Goal: Information Seeking & Learning: Learn about a topic

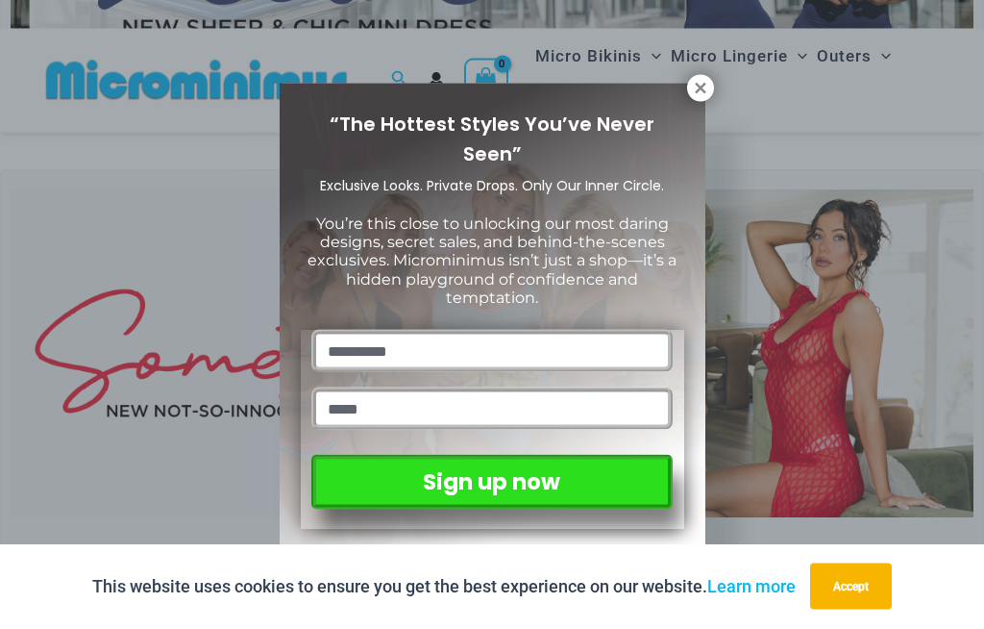
scroll to position [368, 0]
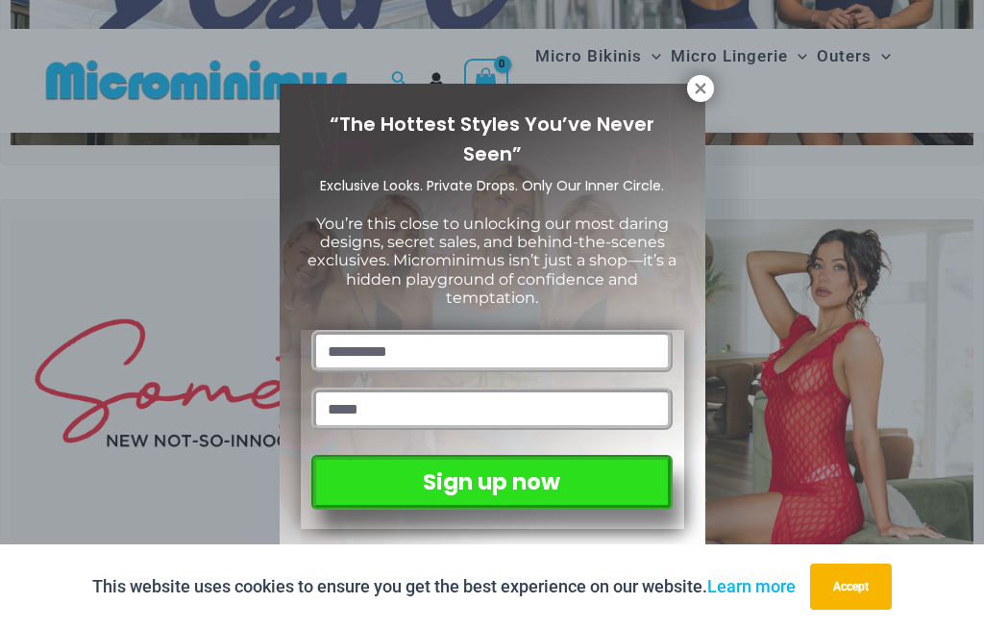
click at [692, 85] on icon at bounding box center [700, 88] width 17 height 17
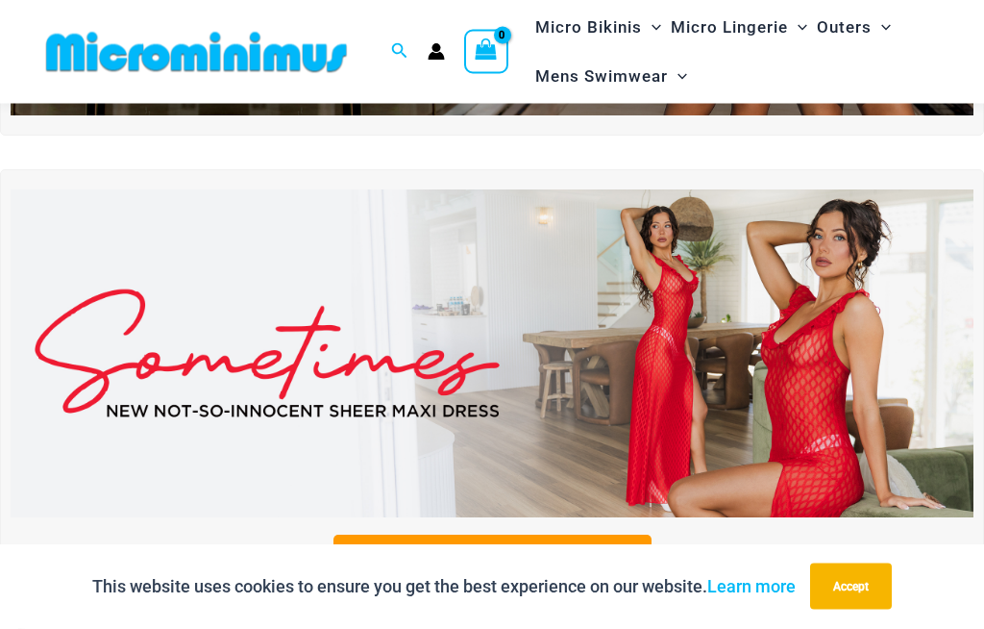
scroll to position [403, 0]
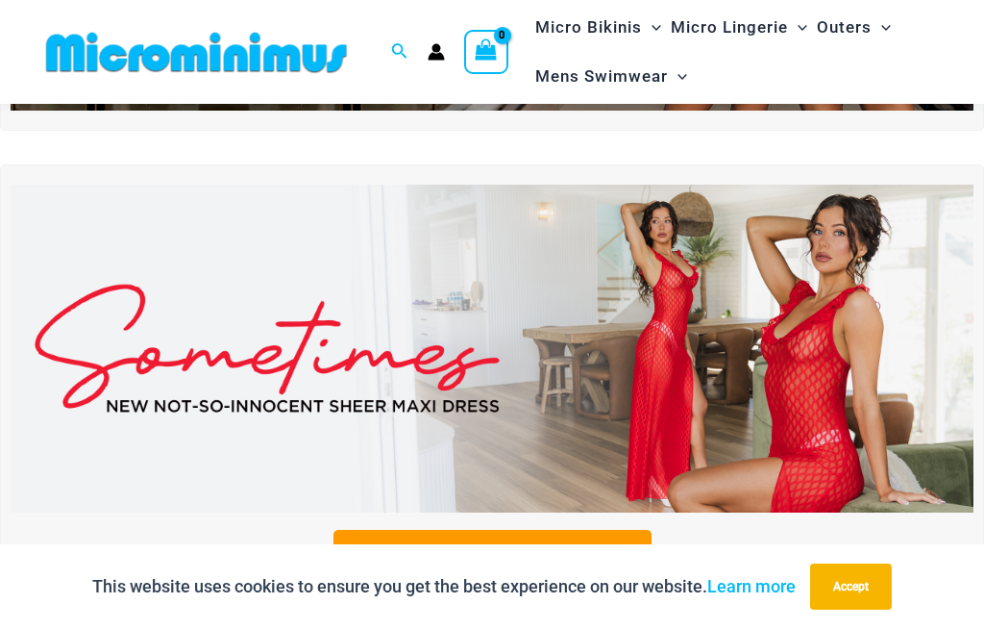
click at [801, 405] on img at bounding box center [492, 349] width 963 height 328
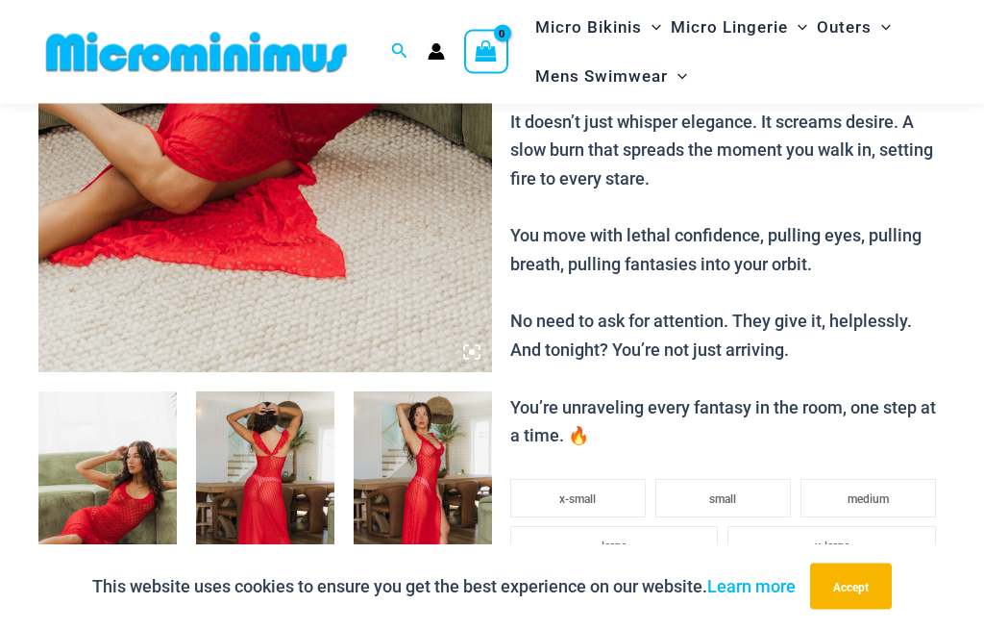
scroll to position [469, 0]
click at [137, 499] on img at bounding box center [107, 495] width 138 height 208
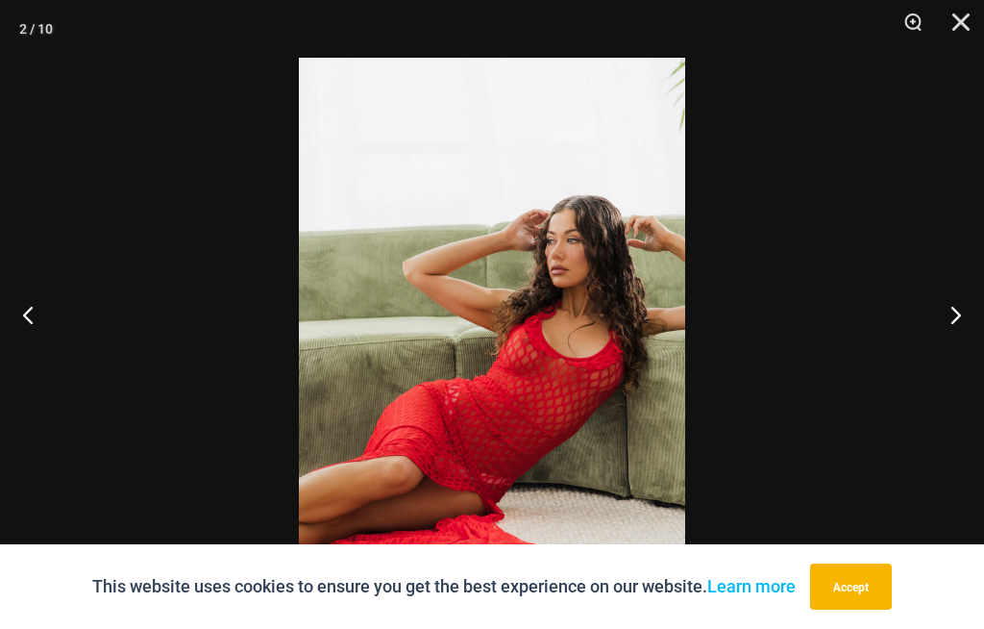
click at [963, 349] on button "Next" at bounding box center [948, 314] width 72 height 96
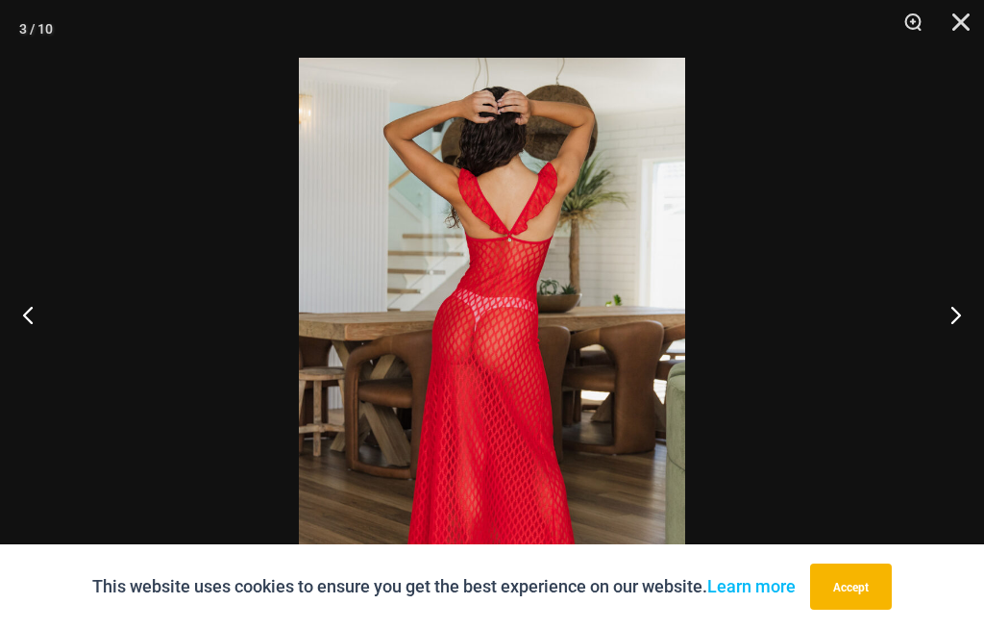
click at [953, 356] on button "Next" at bounding box center [948, 314] width 72 height 96
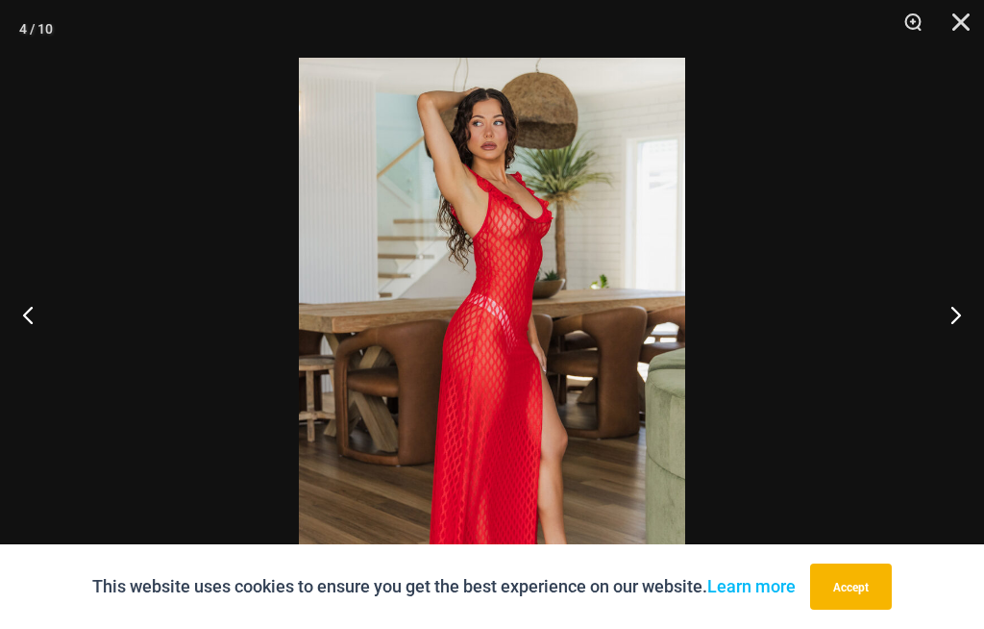
click at [938, 346] on button "Next" at bounding box center [948, 314] width 72 height 96
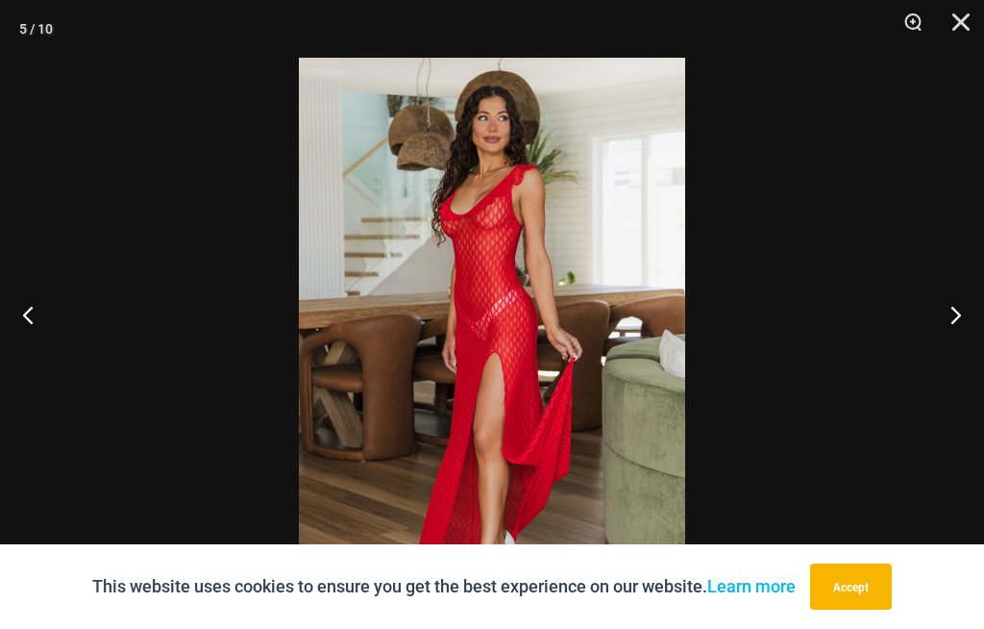
click at [953, 336] on button "Next" at bounding box center [948, 314] width 72 height 96
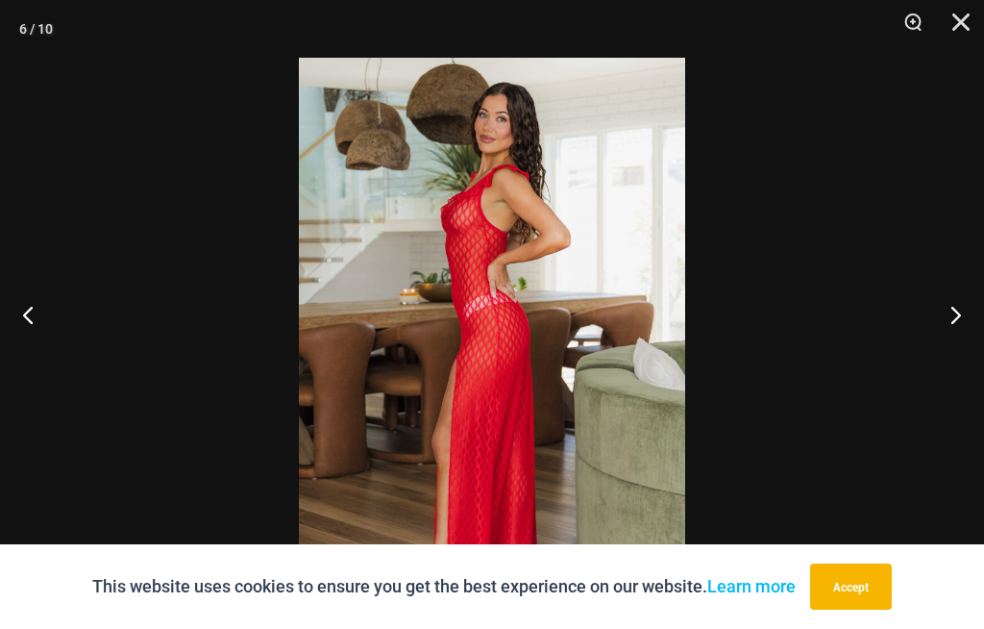
click at [932, 345] on button "Next" at bounding box center [948, 314] width 72 height 96
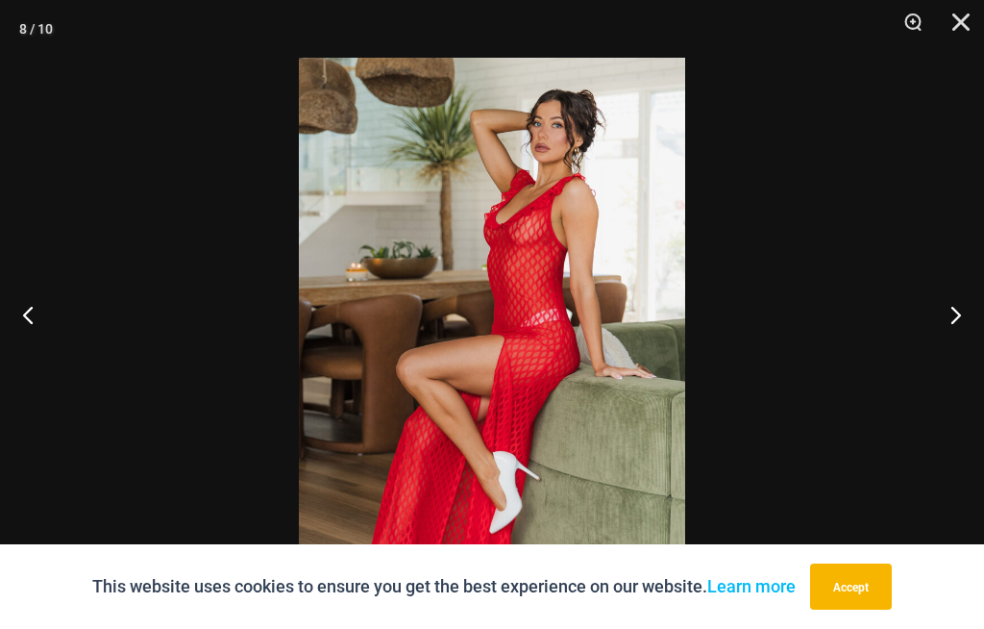
click at [822, 337] on div at bounding box center [492, 314] width 984 height 629
click at [940, 358] on button "Next" at bounding box center [948, 314] width 72 height 96
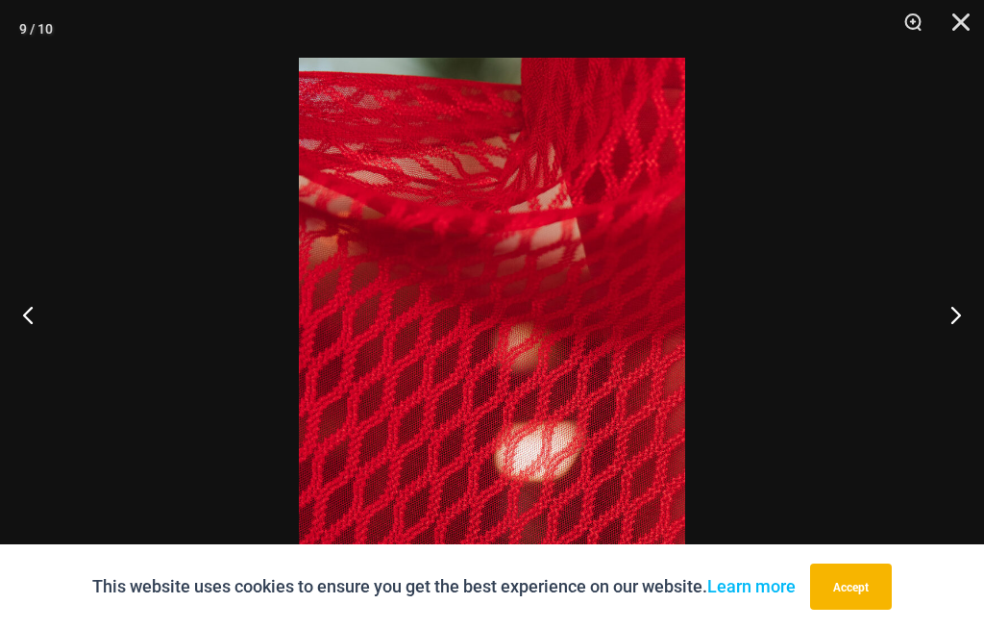
click at [945, 339] on button "Next" at bounding box center [948, 314] width 72 height 96
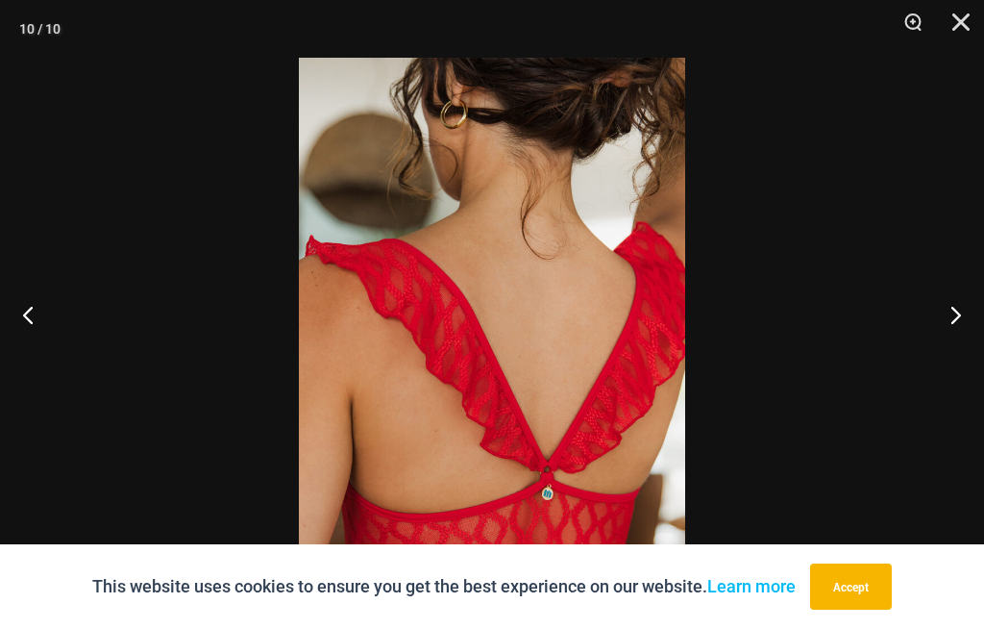
click at [950, 353] on button "Next" at bounding box center [948, 314] width 72 height 96
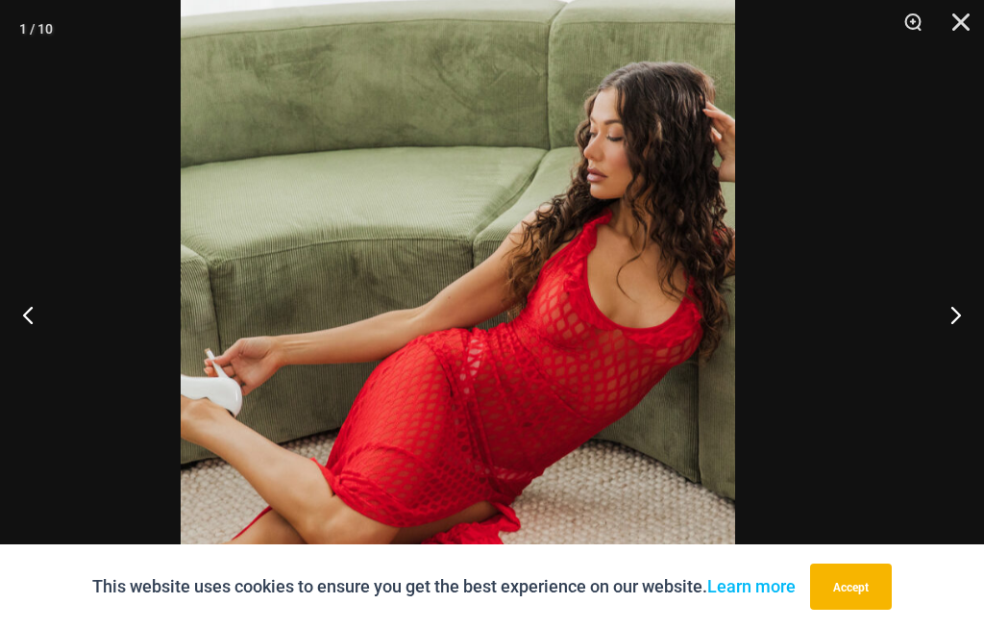
click at [607, 361] on img at bounding box center [458, 344] width 555 height 832
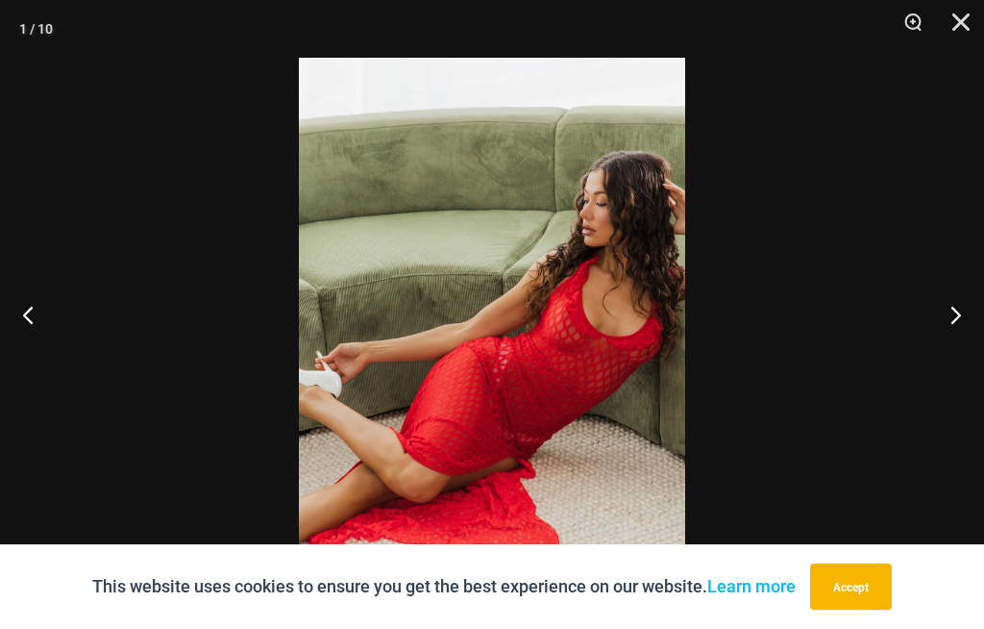
click at [942, 338] on button "Next" at bounding box center [948, 314] width 72 height 96
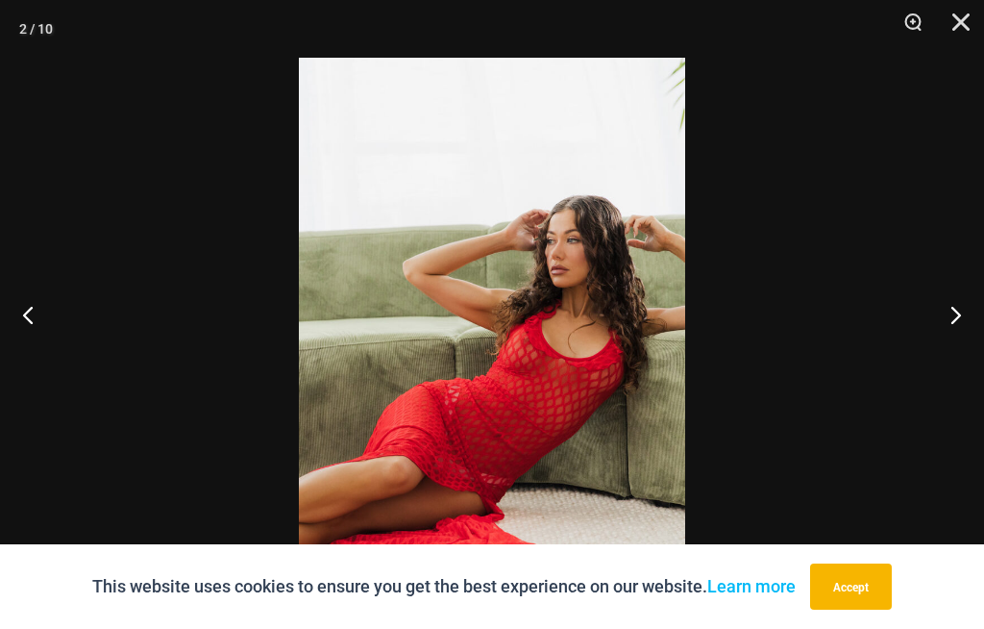
click at [945, 349] on button "Next" at bounding box center [948, 314] width 72 height 96
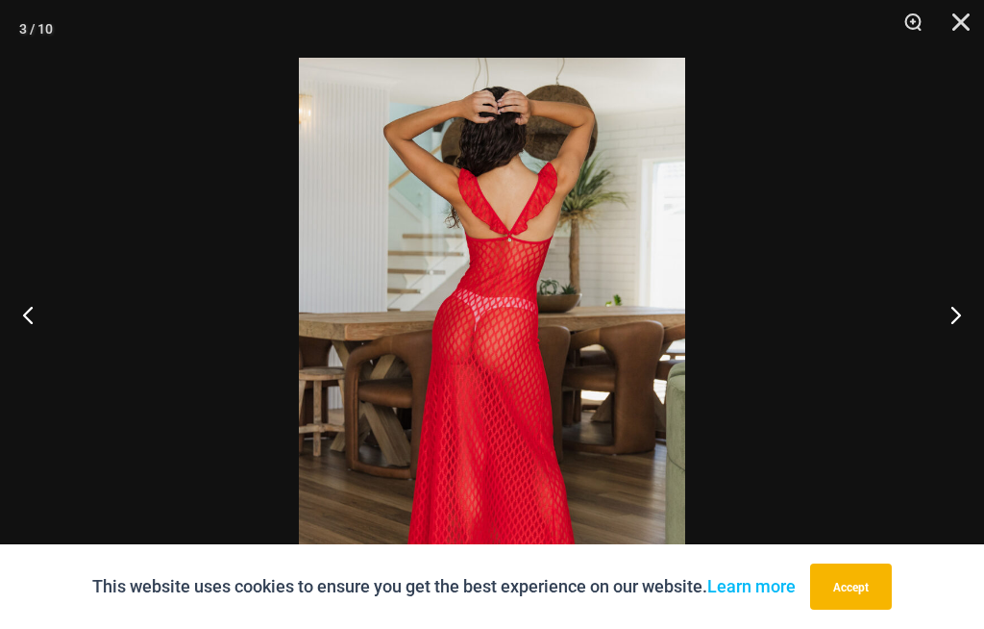
click at [951, 352] on button "Next" at bounding box center [948, 314] width 72 height 96
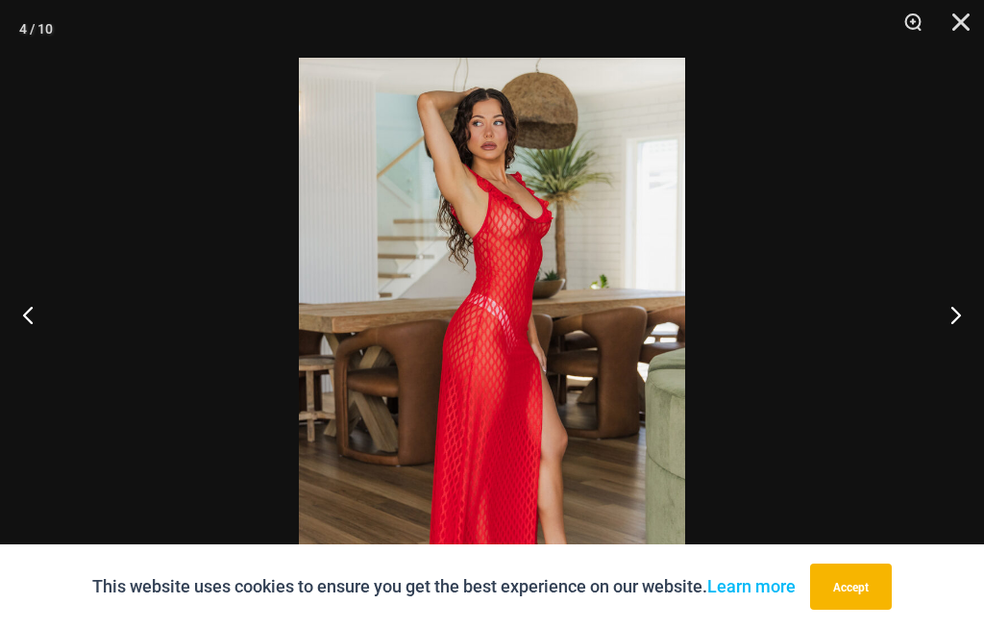
click at [961, 22] on button "Close" at bounding box center [955, 29] width 48 height 58
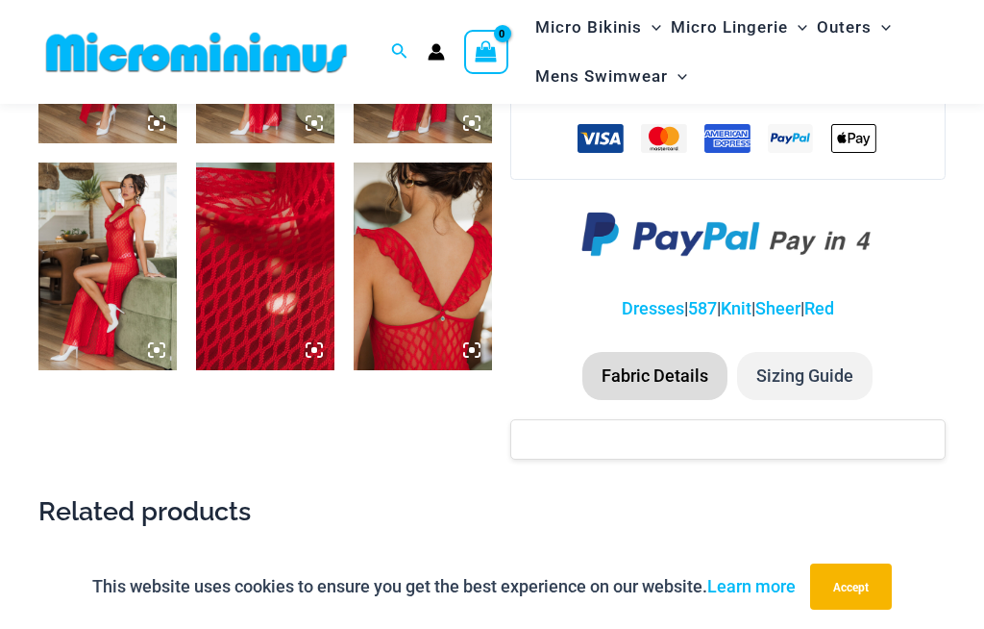
scroll to position [1136, 0]
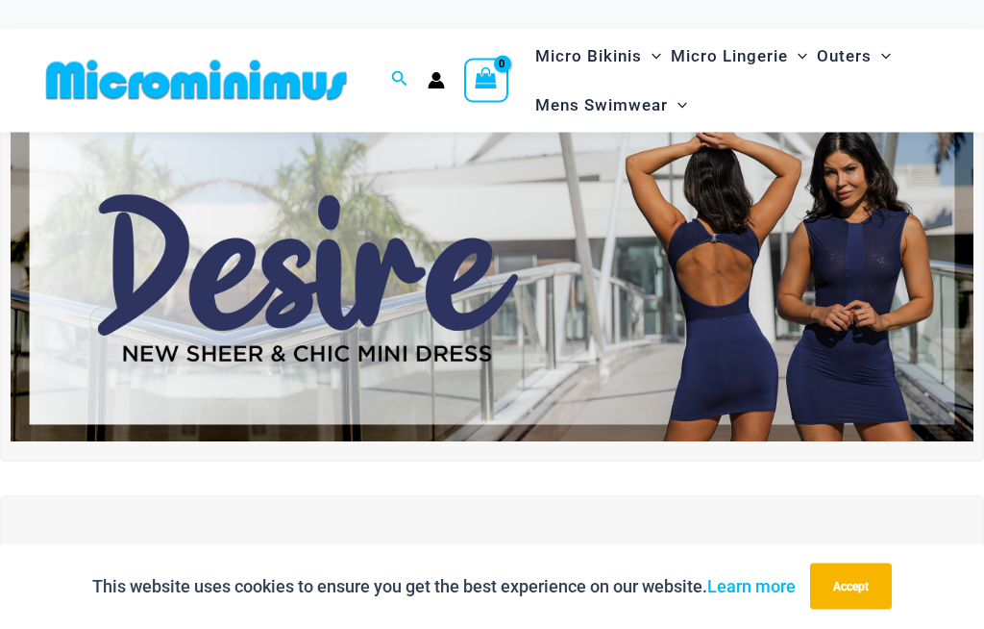
scroll to position [65, 0]
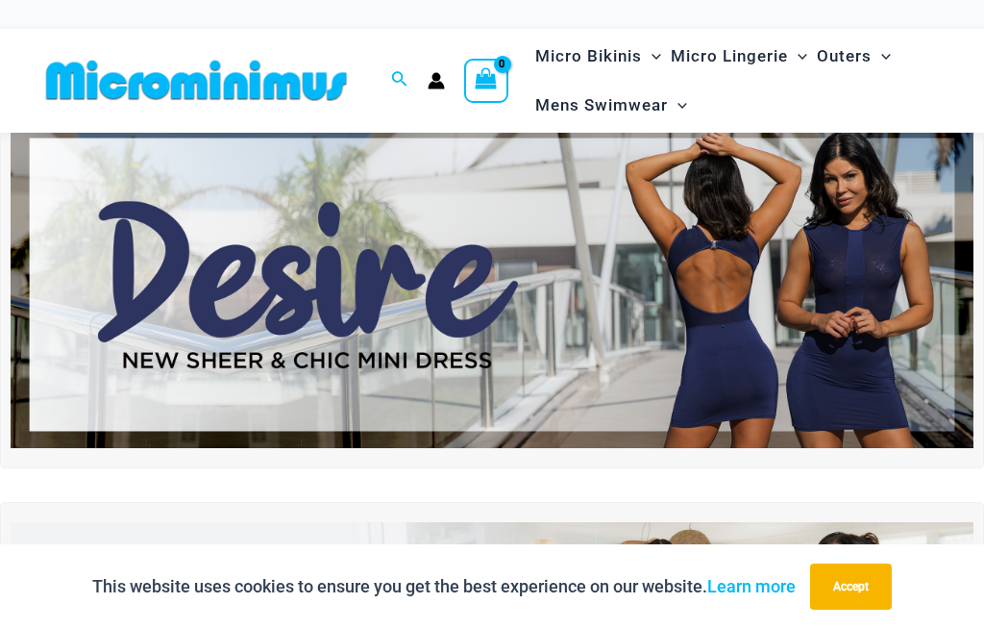
click at [834, 348] on img at bounding box center [492, 285] width 963 height 328
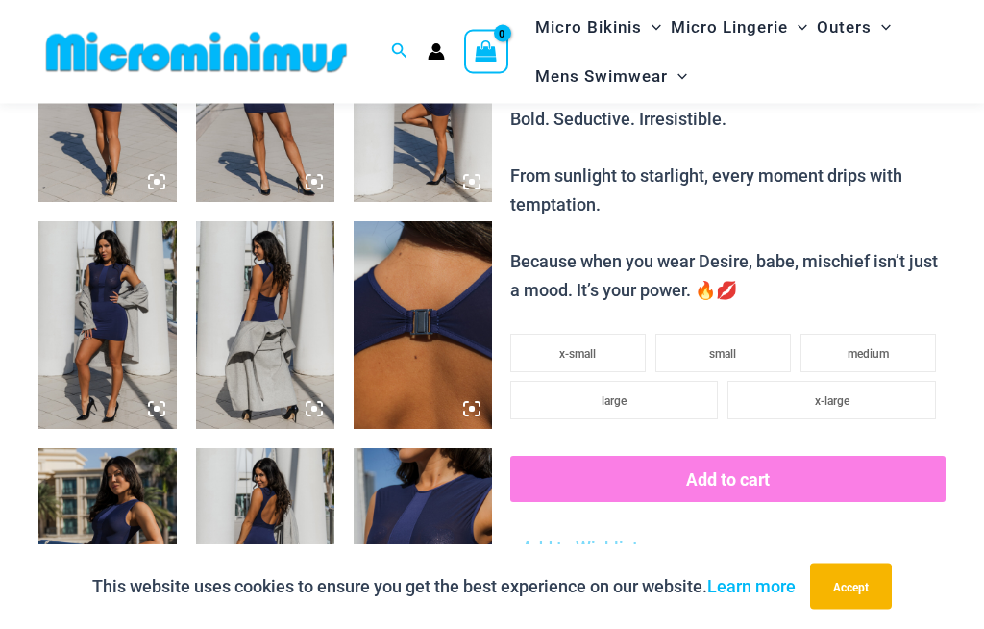
click at [136, 344] on img at bounding box center [107, 326] width 138 height 208
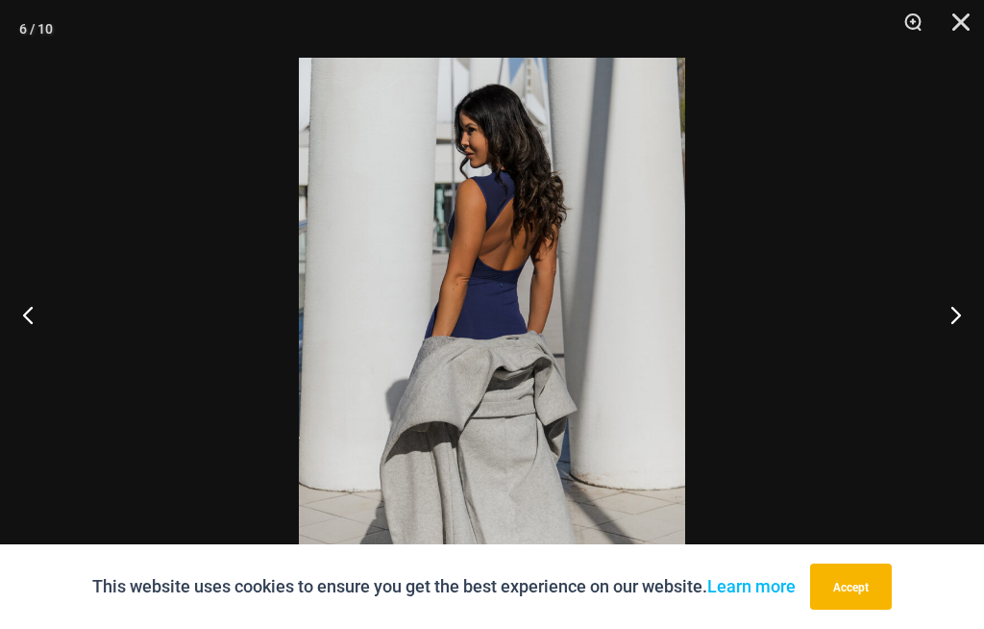
click at [937, 332] on button "Next" at bounding box center [948, 314] width 72 height 96
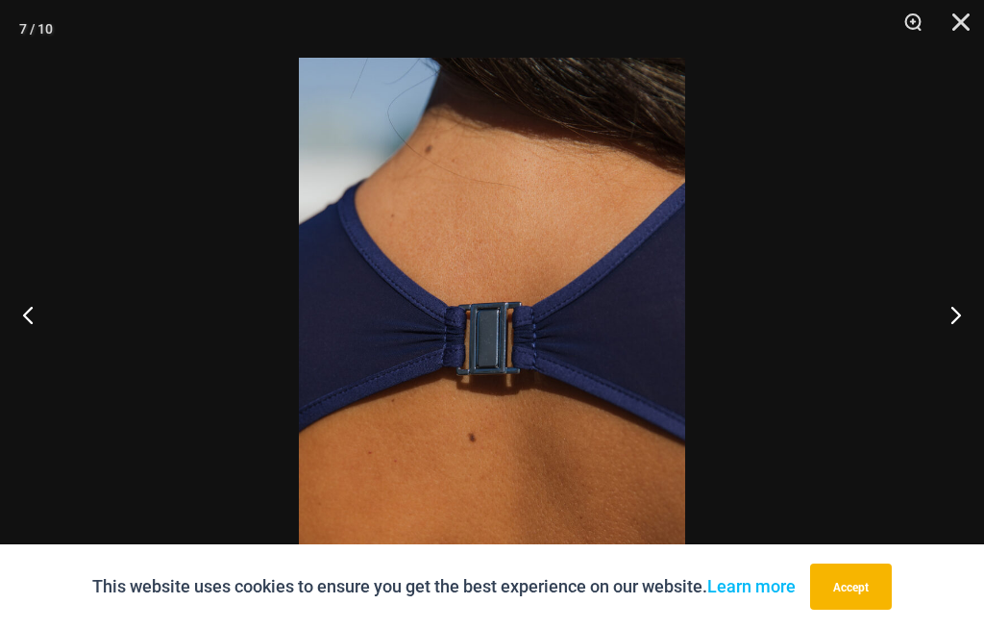
click at [943, 352] on button "Next" at bounding box center [948, 314] width 72 height 96
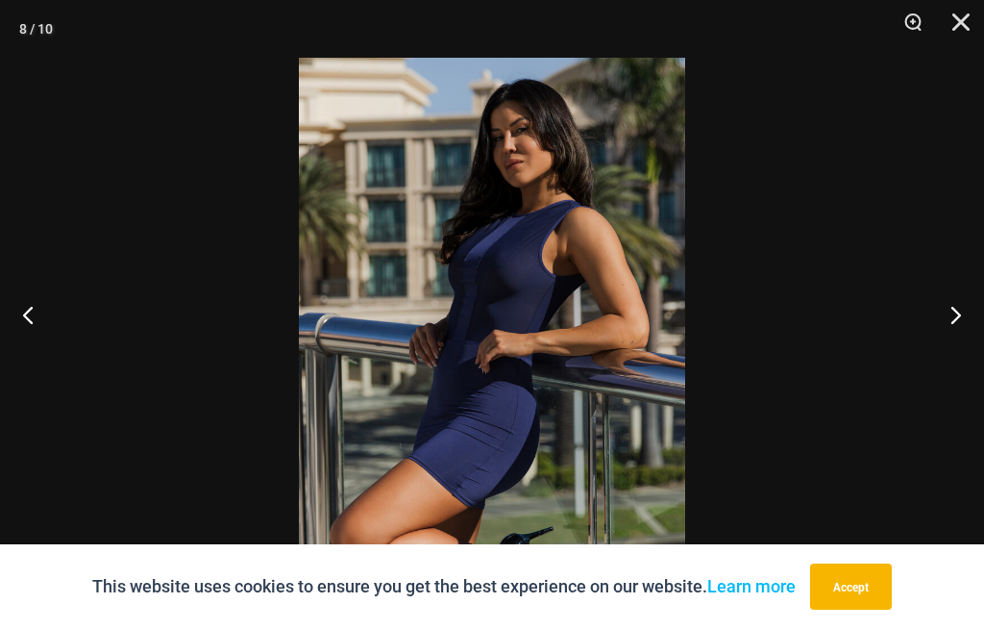
click at [950, 356] on button "Next" at bounding box center [948, 314] width 72 height 96
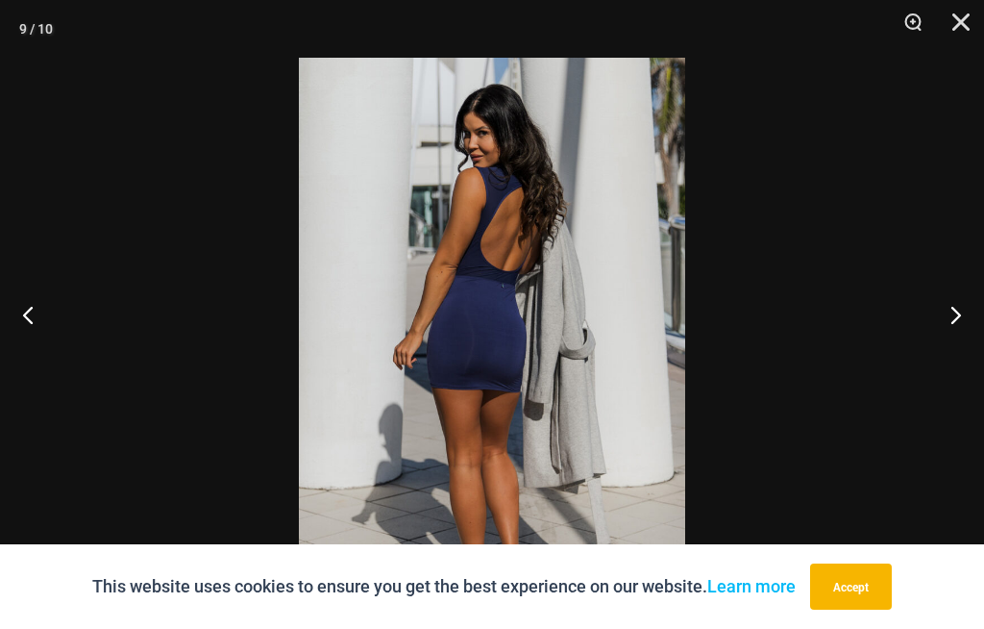
click at [941, 337] on button "Next" at bounding box center [948, 314] width 72 height 96
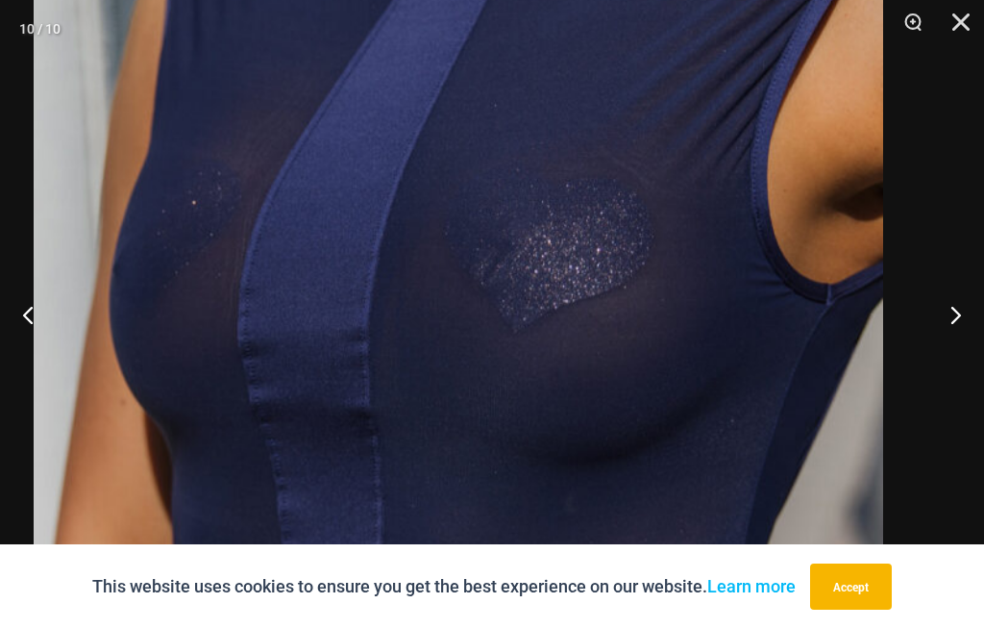
click at [554, 355] on img at bounding box center [459, 322] width 850 height 1275
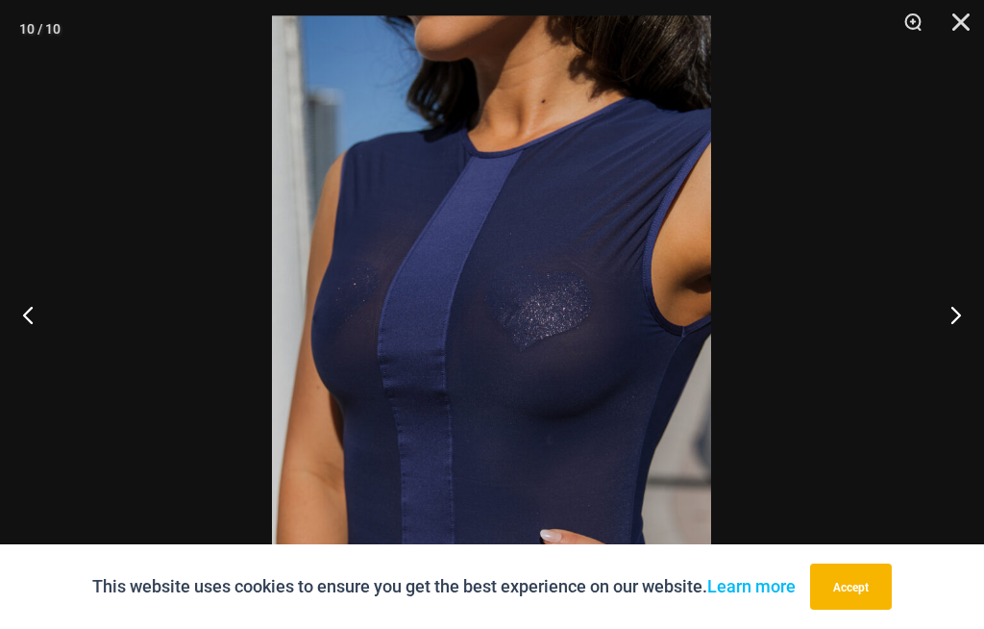
click at [950, 341] on button "Next" at bounding box center [948, 314] width 72 height 96
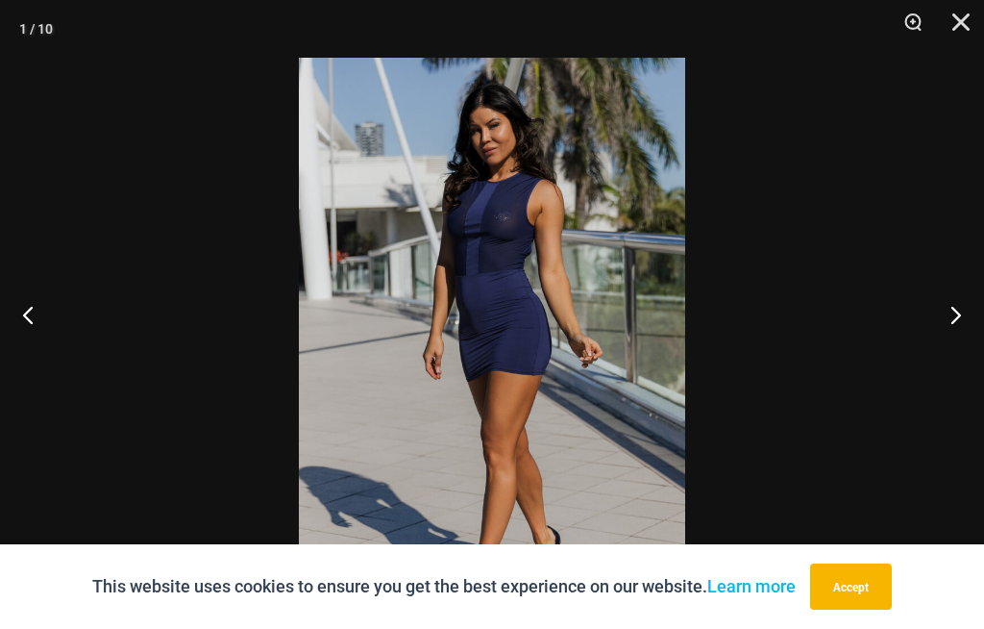
click at [953, 333] on button "Next" at bounding box center [948, 314] width 72 height 96
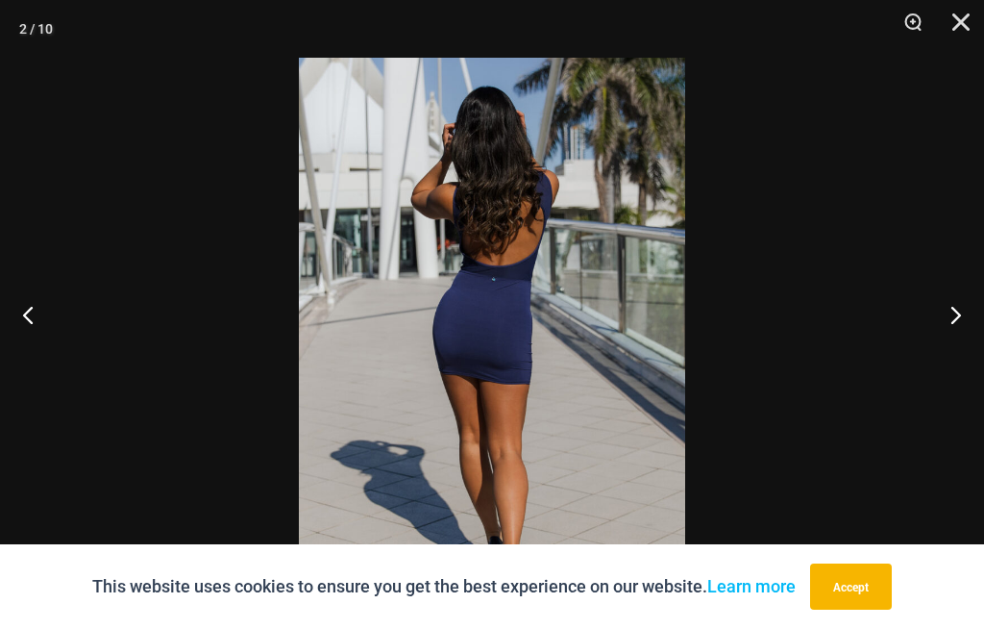
click at [958, 326] on button "Next" at bounding box center [948, 314] width 72 height 96
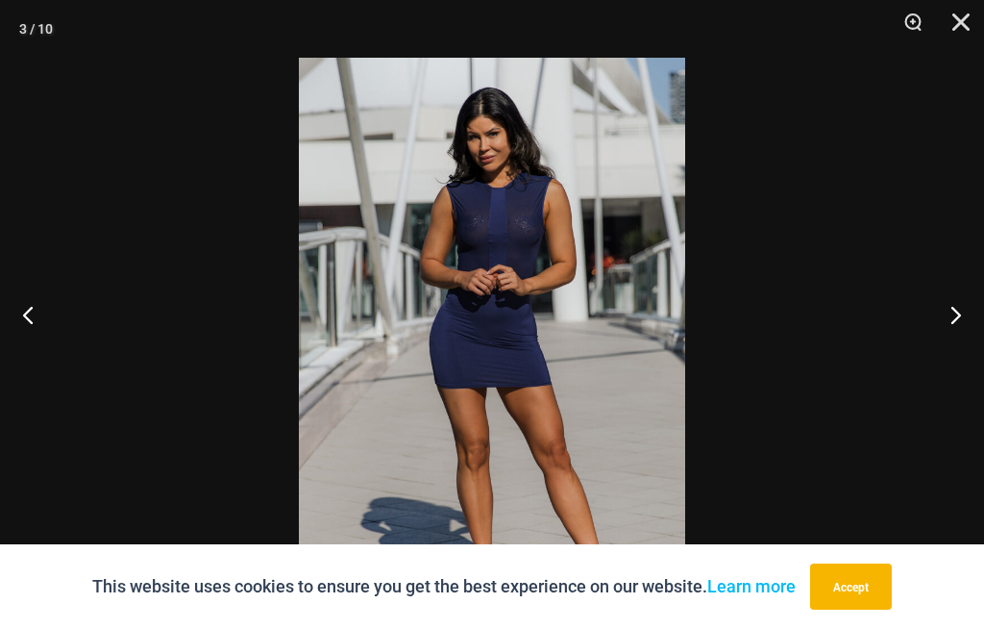
click at [962, 326] on button "Next" at bounding box center [948, 314] width 72 height 96
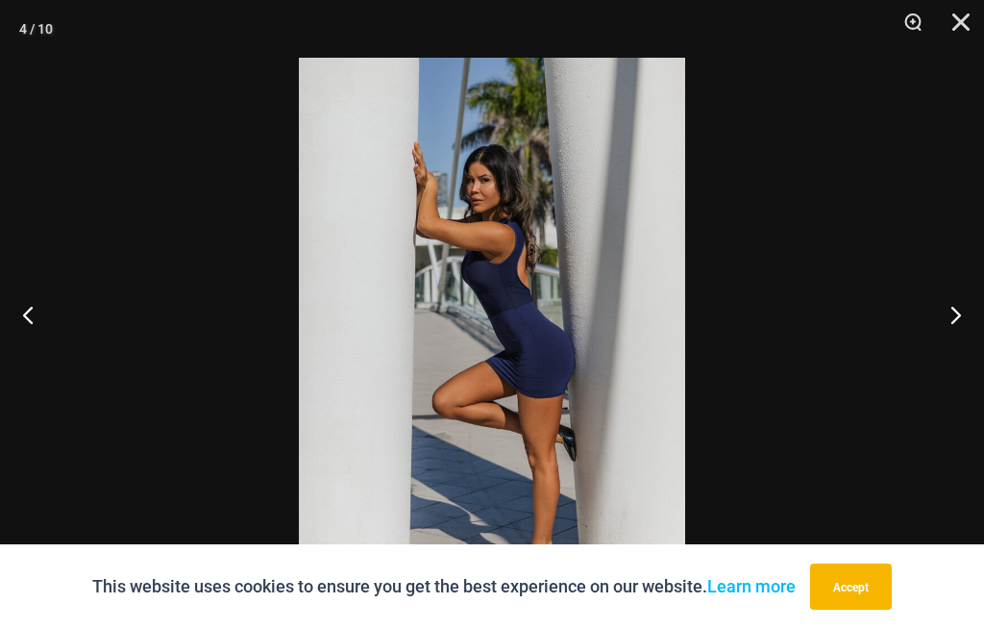
click at [970, 318] on button "Next" at bounding box center [948, 314] width 72 height 96
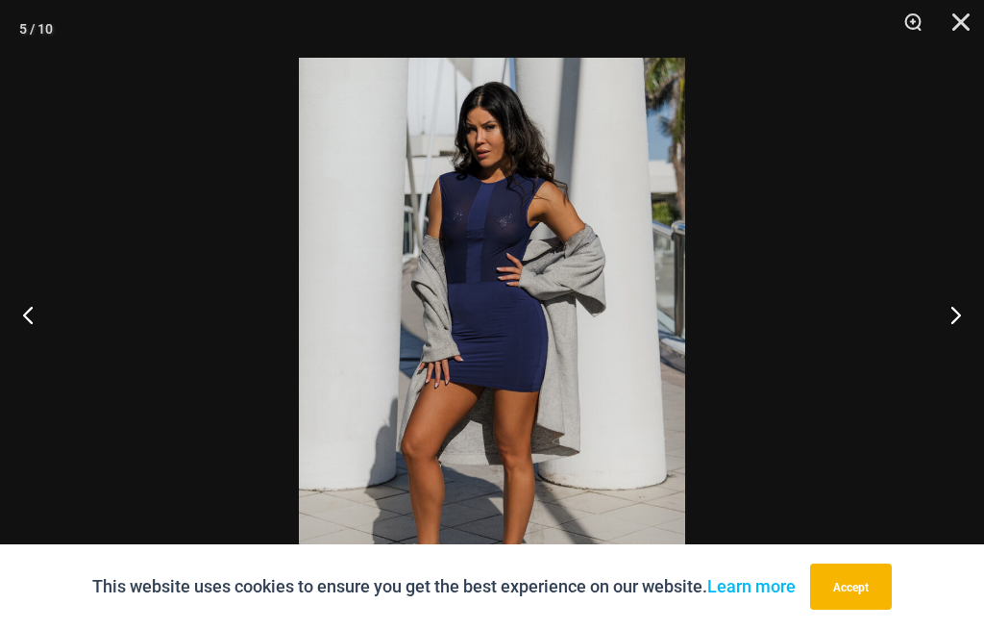
click at [968, 325] on button "Next" at bounding box center [948, 314] width 72 height 96
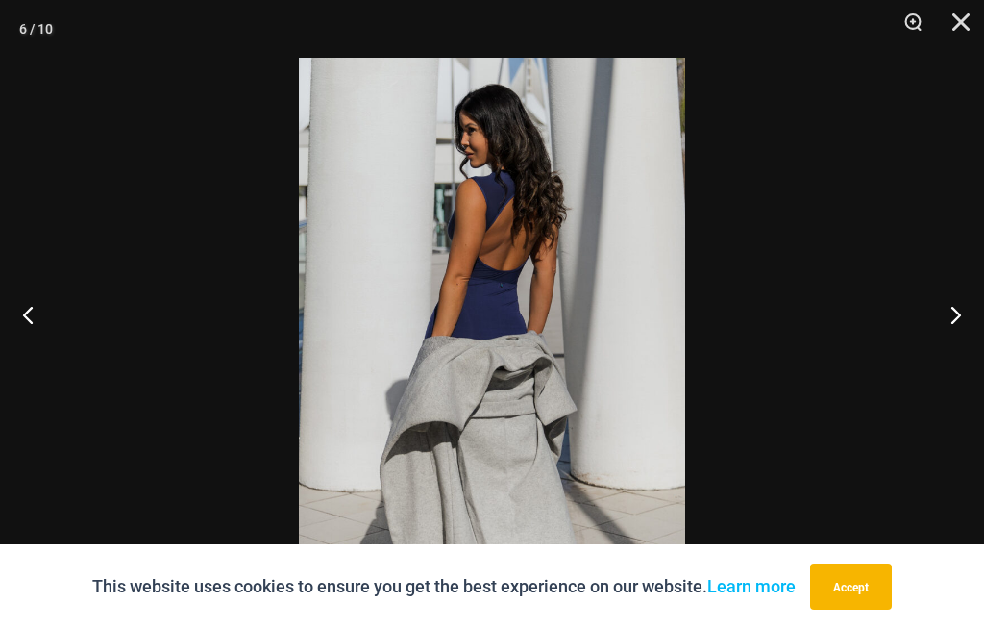
click at [974, 321] on button "Next" at bounding box center [948, 314] width 72 height 96
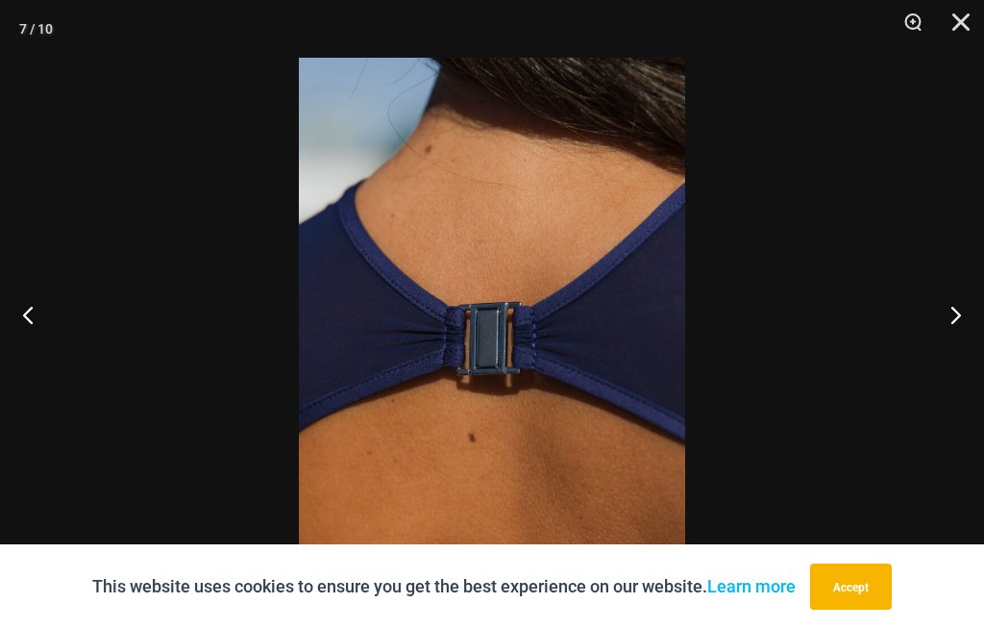
click at [953, 10] on button "Close" at bounding box center [955, 29] width 48 height 58
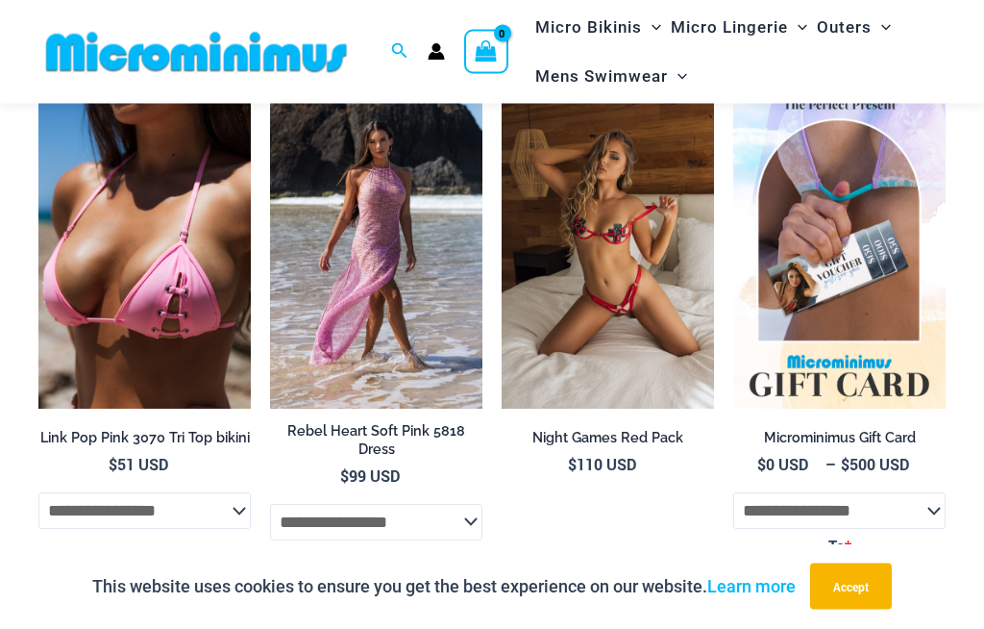
scroll to position [2890, 0]
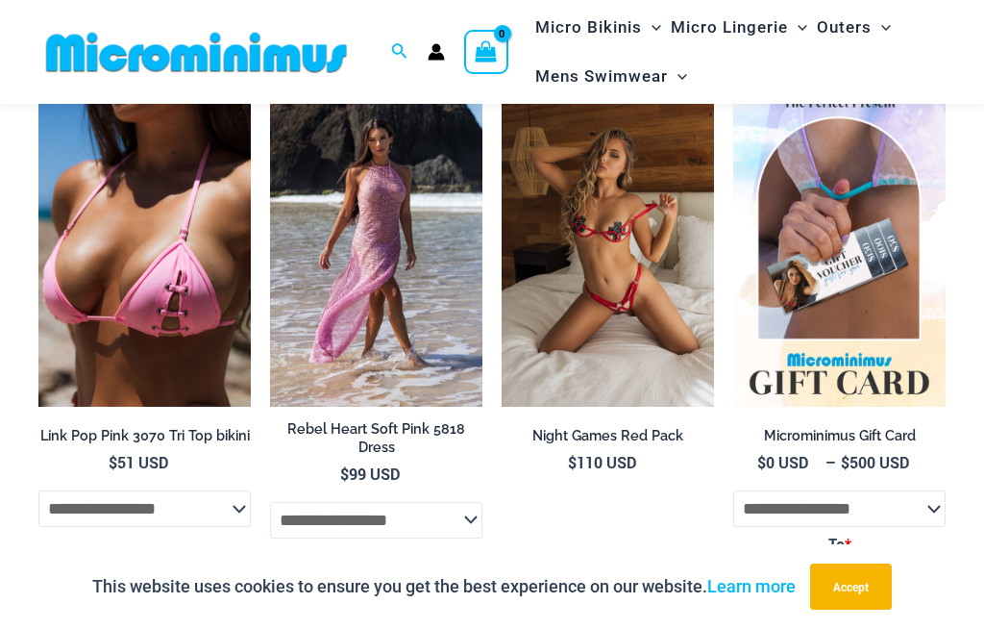
click at [502, 87] on img at bounding box center [502, 87] width 0 height 0
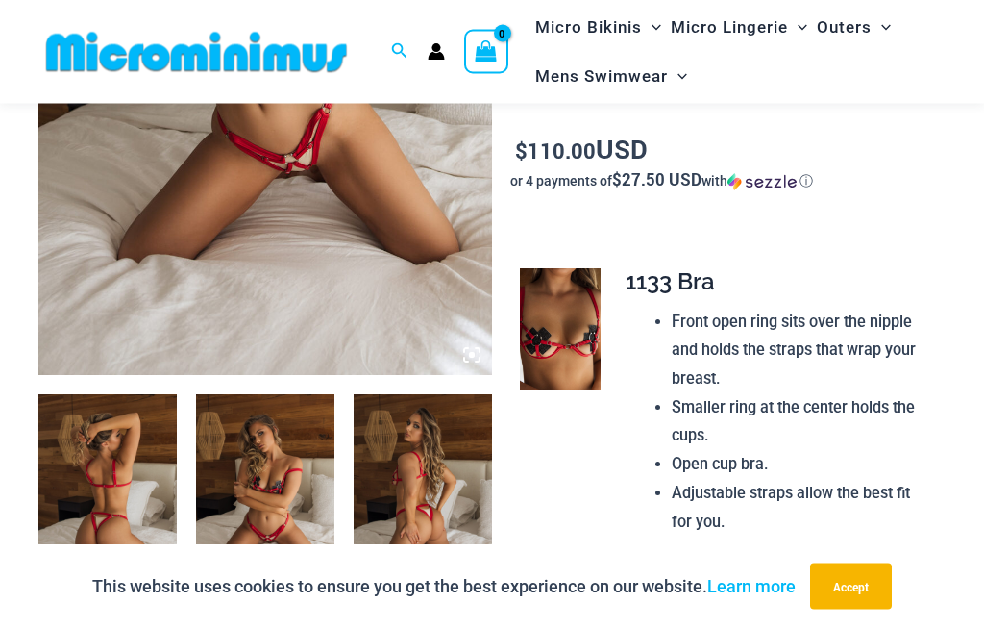
click at [428, 496] on img at bounding box center [423, 499] width 138 height 208
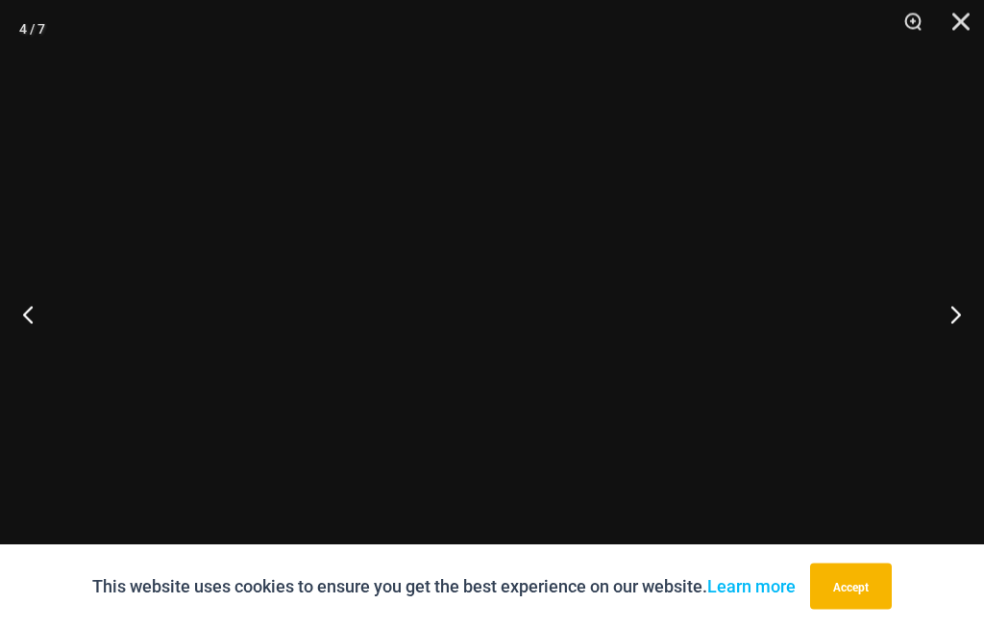
scroll to position [466, 0]
